Goal: Transaction & Acquisition: Purchase product/service

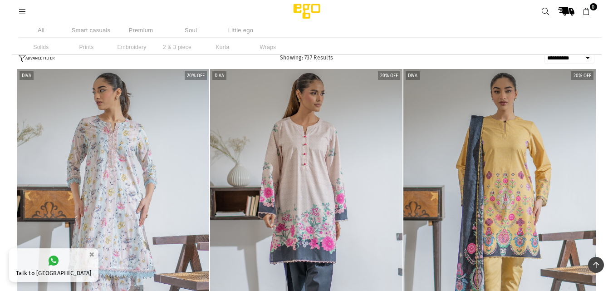
select select "**********"
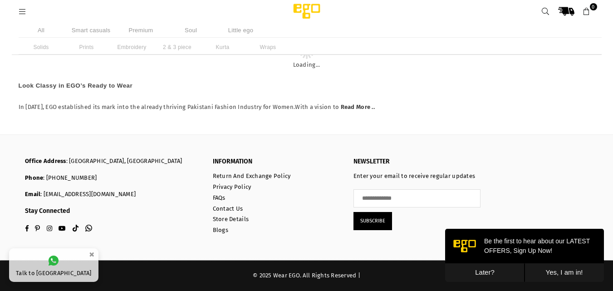
scroll to position [4765, 0]
click at [475, 270] on button "Later?" at bounding box center [484, 272] width 79 height 19
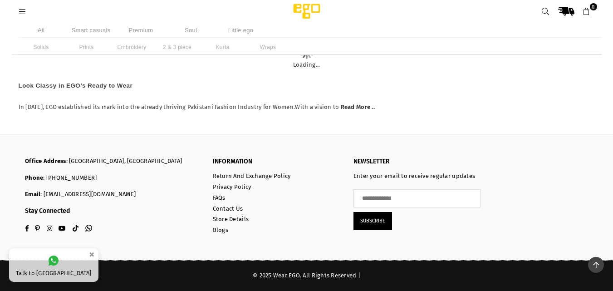
scroll to position [8986, 0]
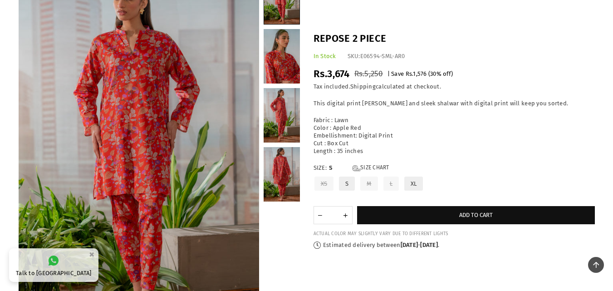
scroll to position [23, 0]
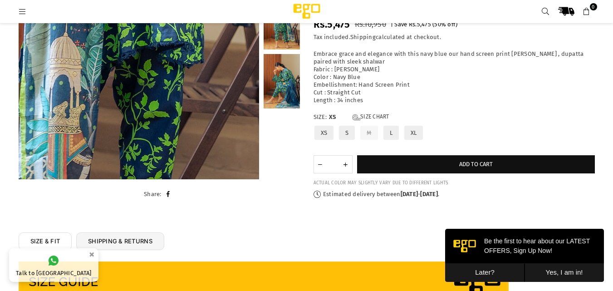
scroll to position [250, 0]
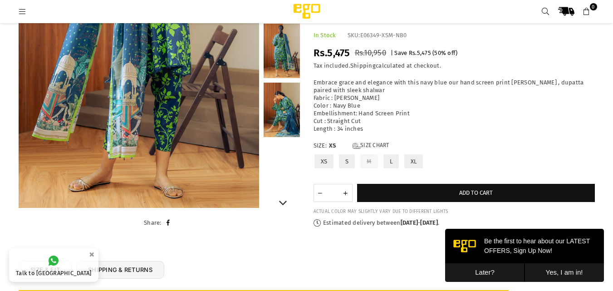
click at [297, 66] on link at bounding box center [282, 51] width 36 height 54
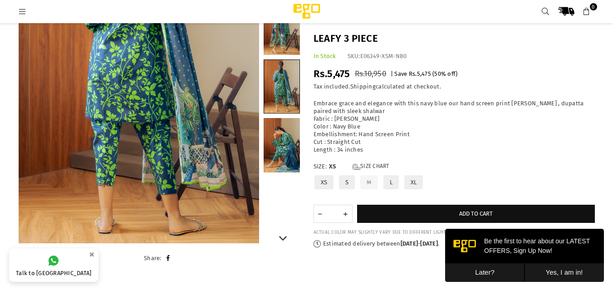
scroll to position [68, 0]
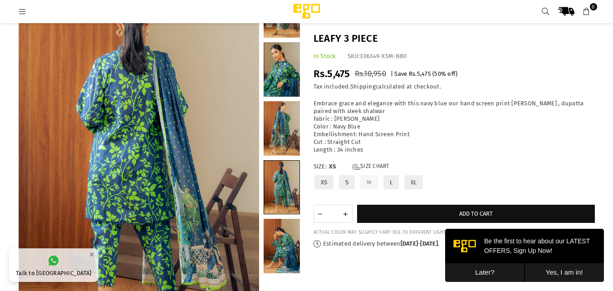
click at [278, 175] on link at bounding box center [281, 187] width 35 height 53
click at [281, 81] on link at bounding box center [282, 69] width 36 height 54
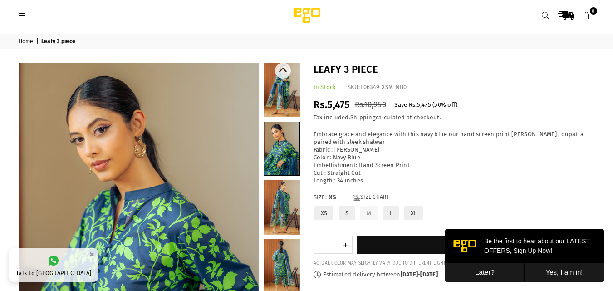
scroll to position [0, 0]
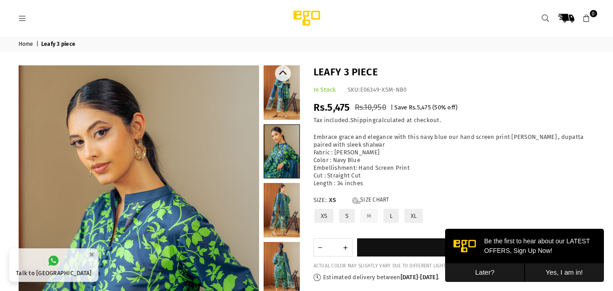
click at [278, 161] on link at bounding box center [281, 151] width 35 height 53
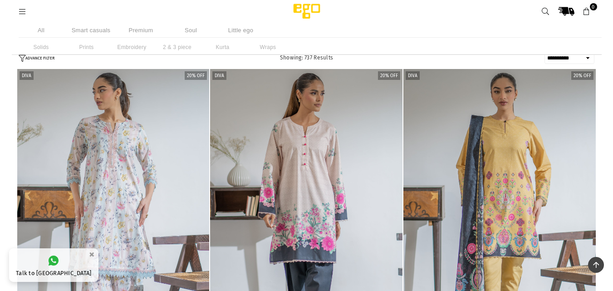
select select "**********"
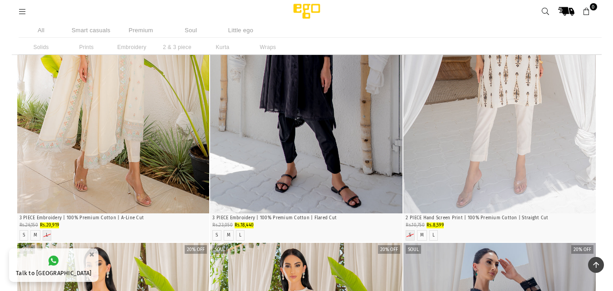
scroll to position [72079, 0]
